Goal: Transaction & Acquisition: Obtain resource

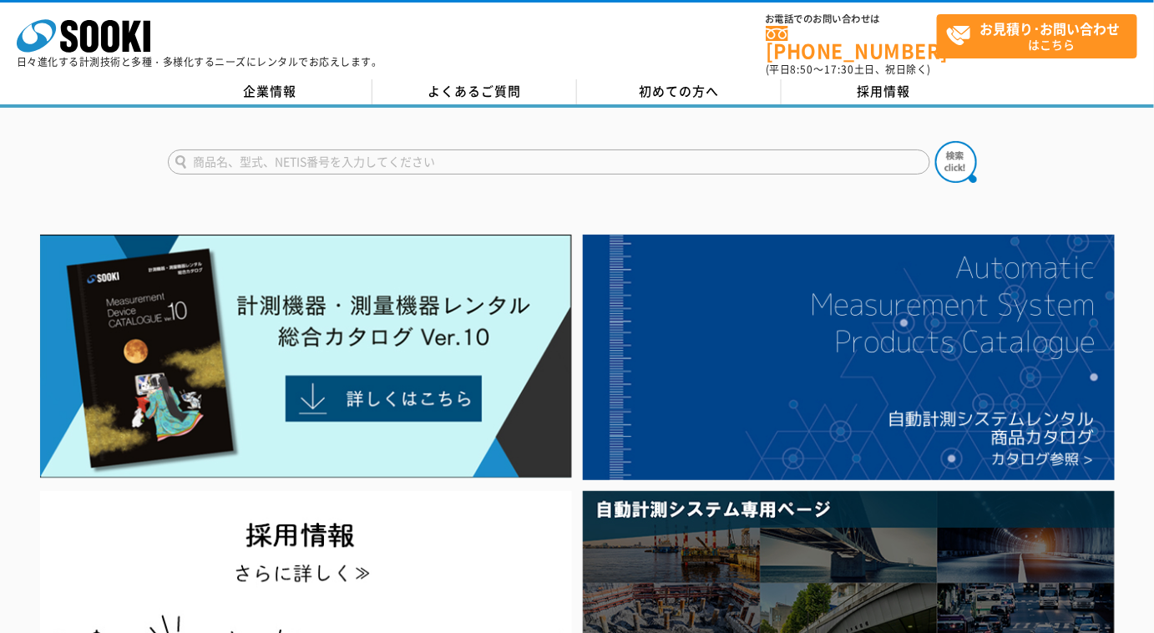
click at [476, 149] on input "text" at bounding box center [549, 161] width 763 height 25
type input "NL63"
click at [935, 141] on button at bounding box center [956, 162] width 42 height 42
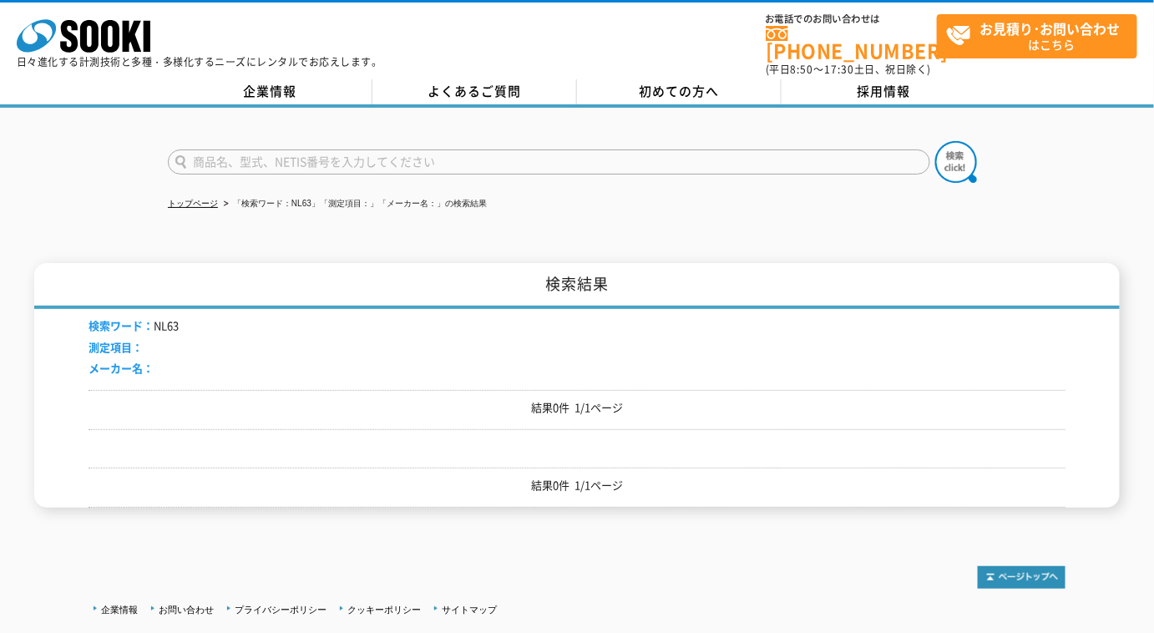
click at [275, 156] on input "text" at bounding box center [549, 161] width 763 height 25
type input "63"
click at [935, 141] on button at bounding box center [956, 162] width 42 height 42
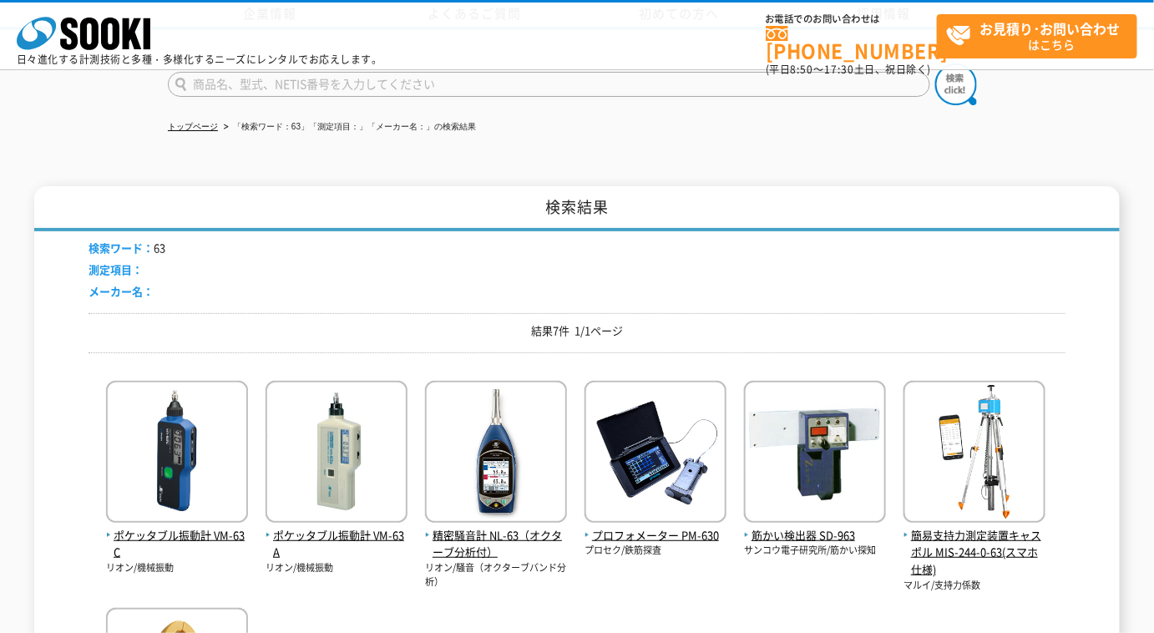
scroll to position [303, 0]
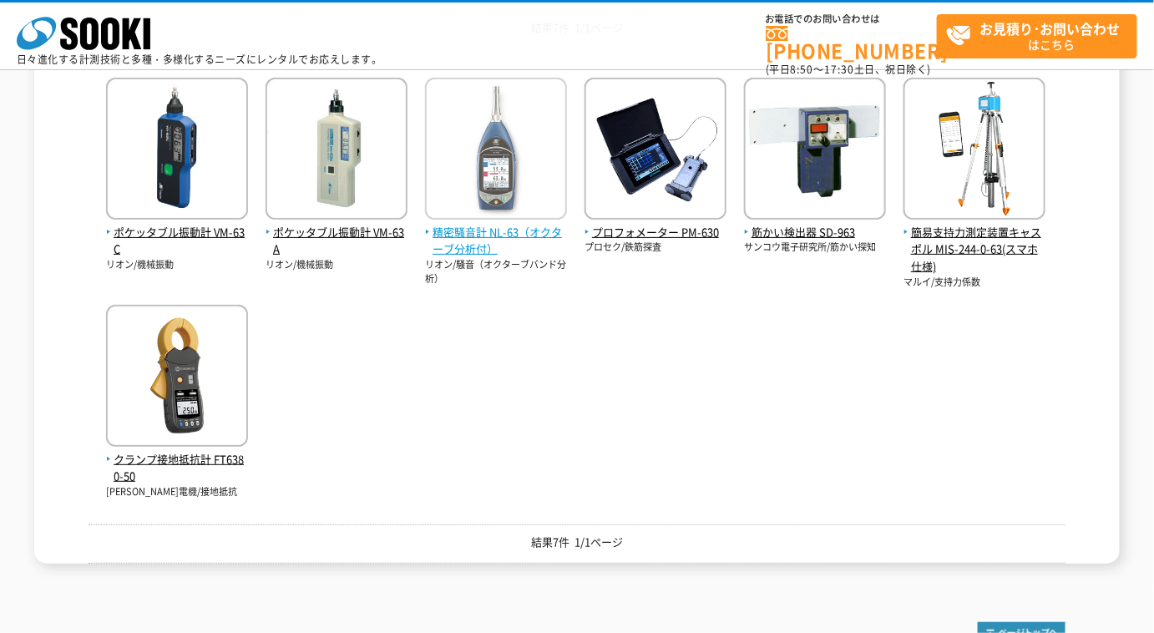
click at [540, 231] on span "精密騒音計 NL-63（オクターブ分析付）" at bounding box center [496, 241] width 142 height 35
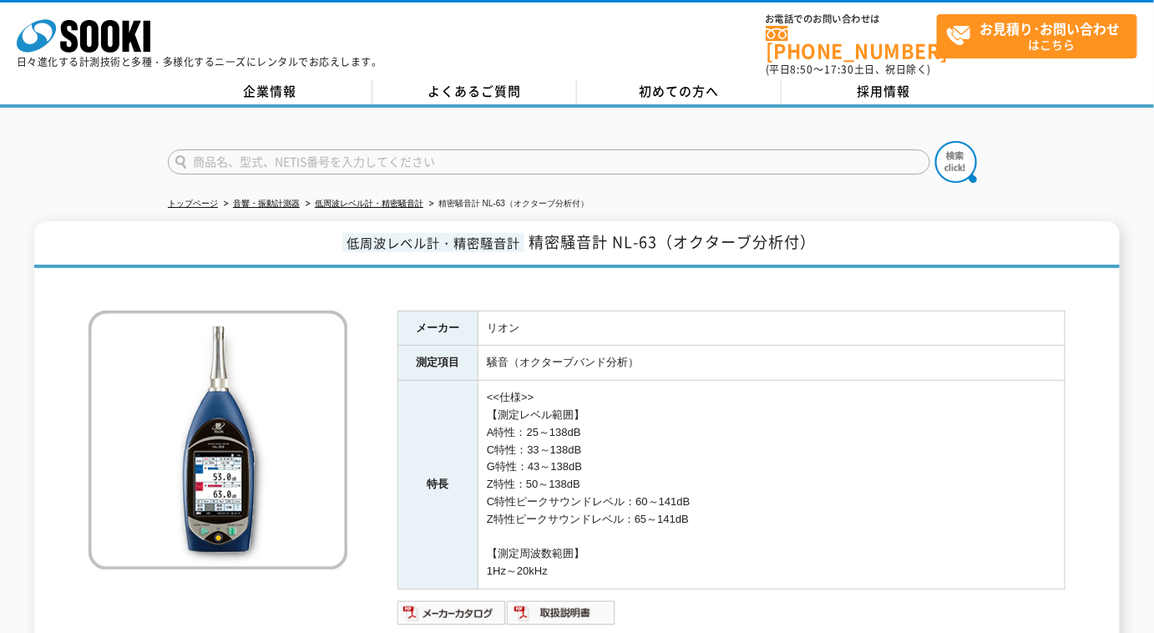
scroll to position [151, 0]
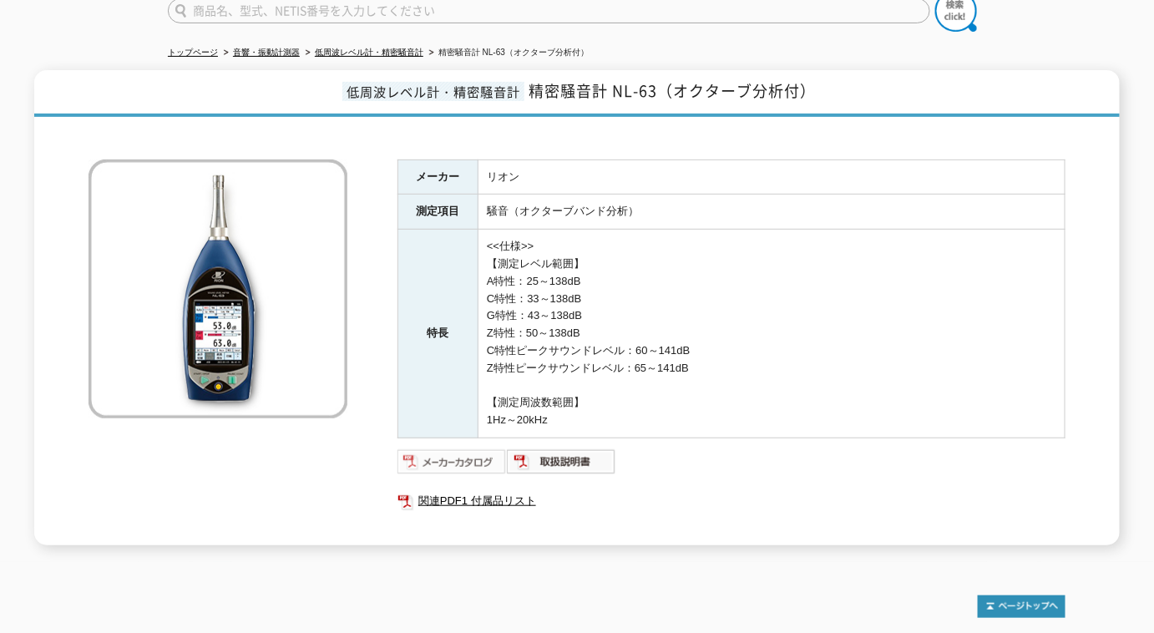
click at [452, 457] on img at bounding box center [452, 461] width 109 height 27
click at [573, 459] on img at bounding box center [561, 461] width 109 height 27
